Goal: Find specific page/section: Find specific page/section

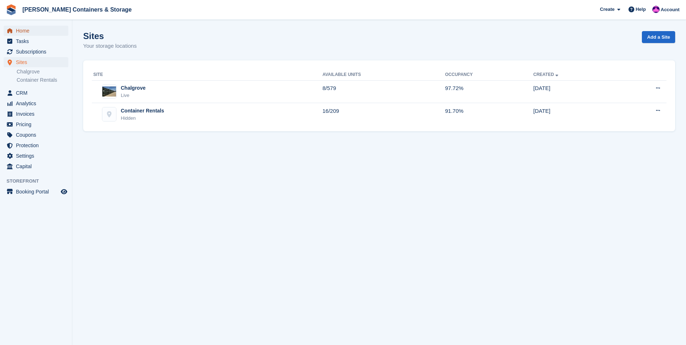
click at [51, 32] on span "Home" at bounding box center [37, 31] width 43 height 10
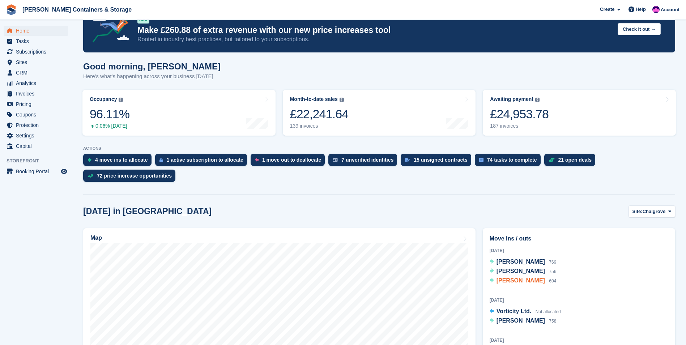
scroll to position [72, 0]
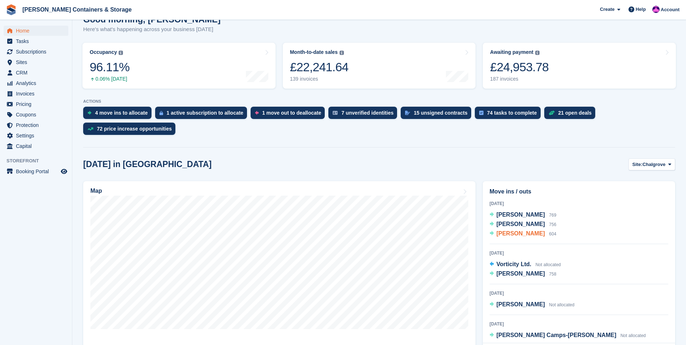
click at [521, 230] on span "[PERSON_NAME]" at bounding box center [520, 233] width 48 height 6
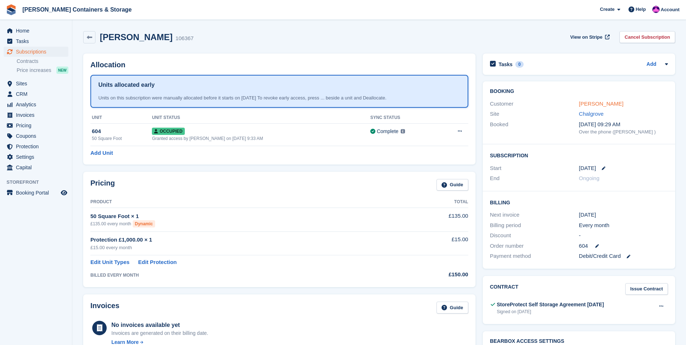
click at [603, 103] on link "[PERSON_NAME]" at bounding box center [601, 104] width 44 height 6
